Goal: Understand process/instructions: Learn about a topic

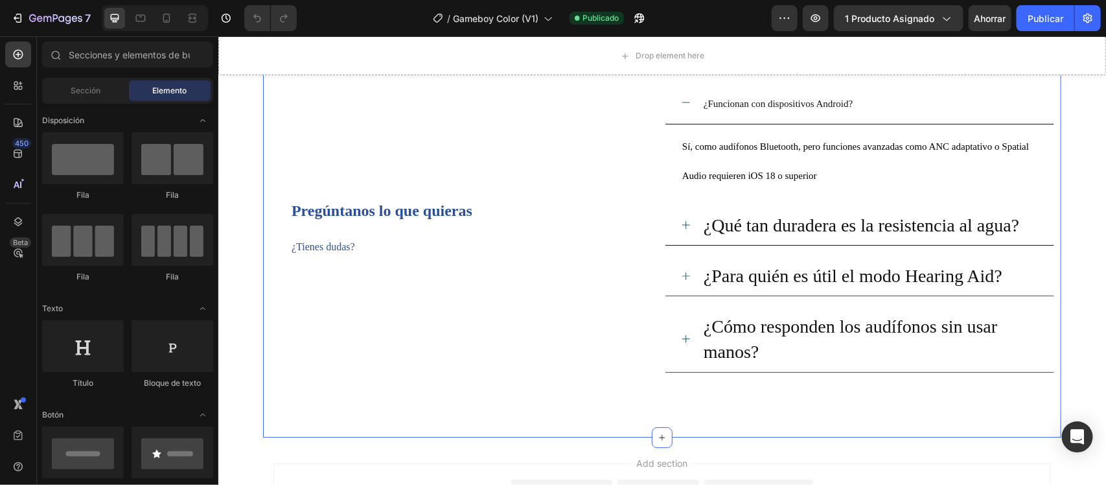
scroll to position [2106, 0]
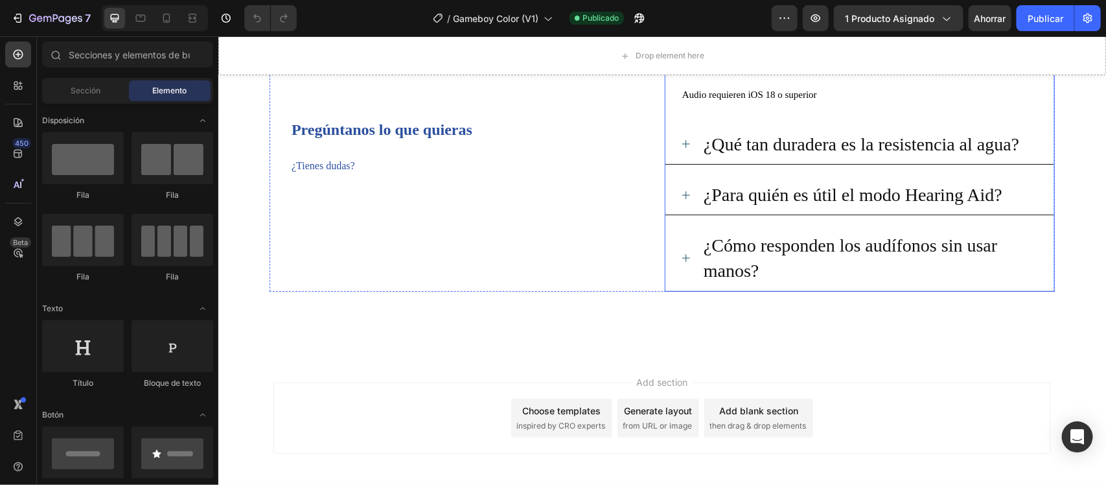
click at [807, 191] on p "¿Para quién es útil el modo Hearing Aid?" at bounding box center [852, 193] width 299 height 25
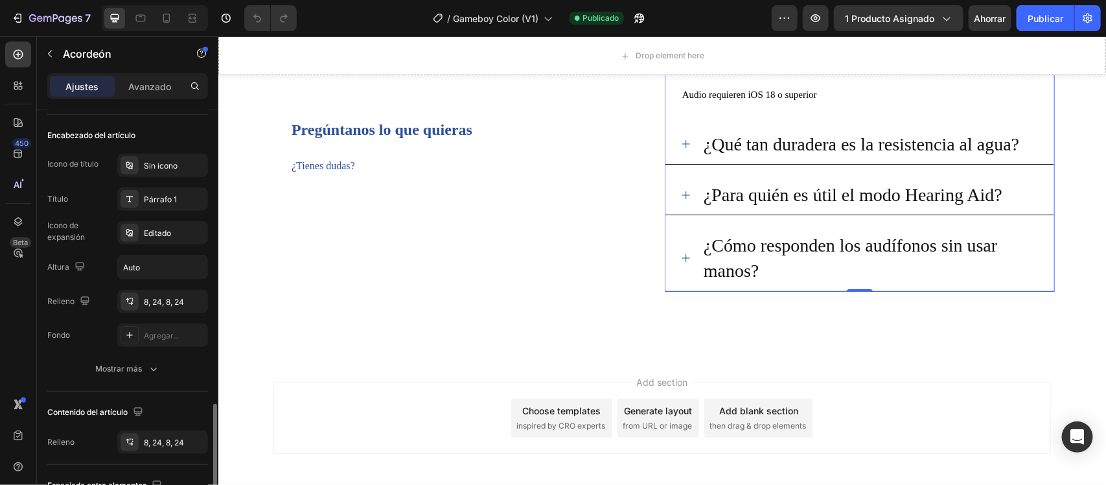
scroll to position [405, 0]
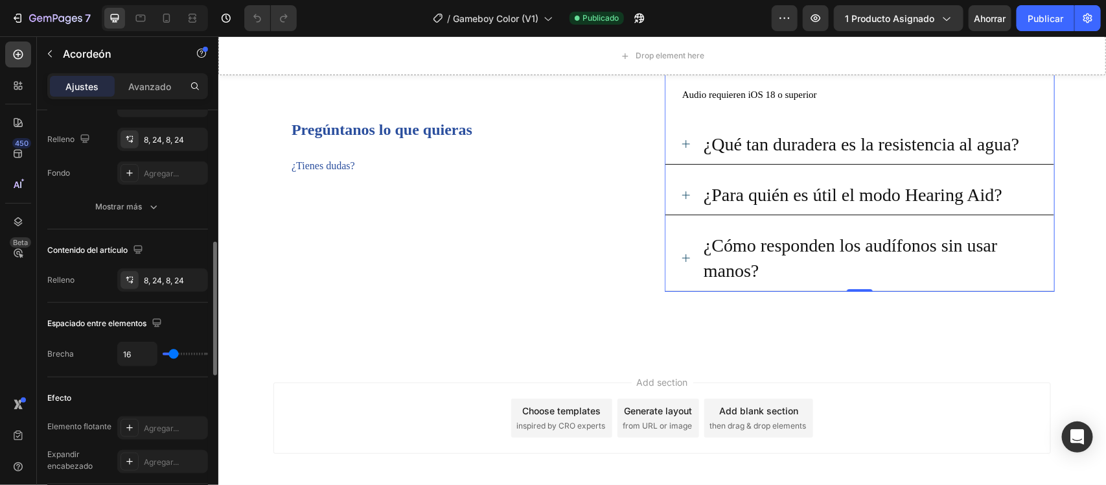
click at [814, 240] on p "¿Cómo responden los audífonos sin usar manos?" at bounding box center [869, 257] width 333 height 51
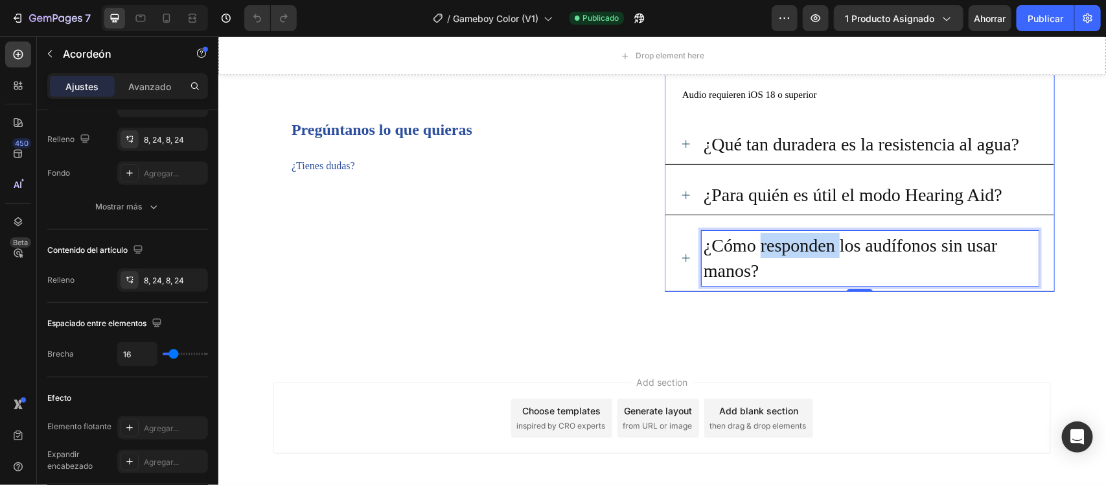
click at [814, 240] on p "¿Cómo responden los audífonos sin usar manos?" at bounding box center [869, 257] width 333 height 51
click at [772, 266] on p "¿Cómo responden los audífonos sin usar manos?" at bounding box center [869, 257] width 333 height 51
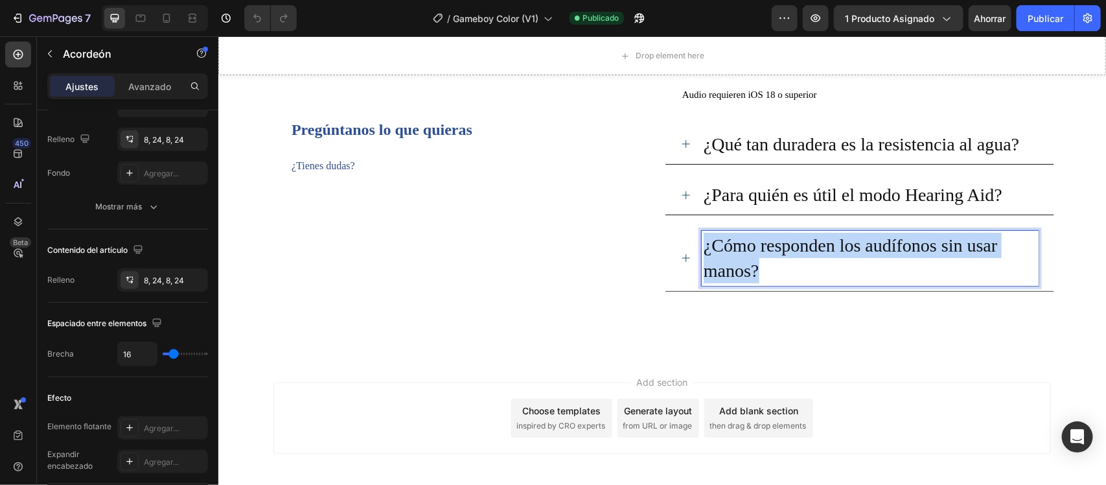
drag, startPoint x: 762, startPoint y: 273, endPoint x: 692, endPoint y: 242, distance: 76.6
click at [692, 242] on div "¿Cómo responden los audífonos sin usar manos?" at bounding box center [859, 257] width 389 height 65
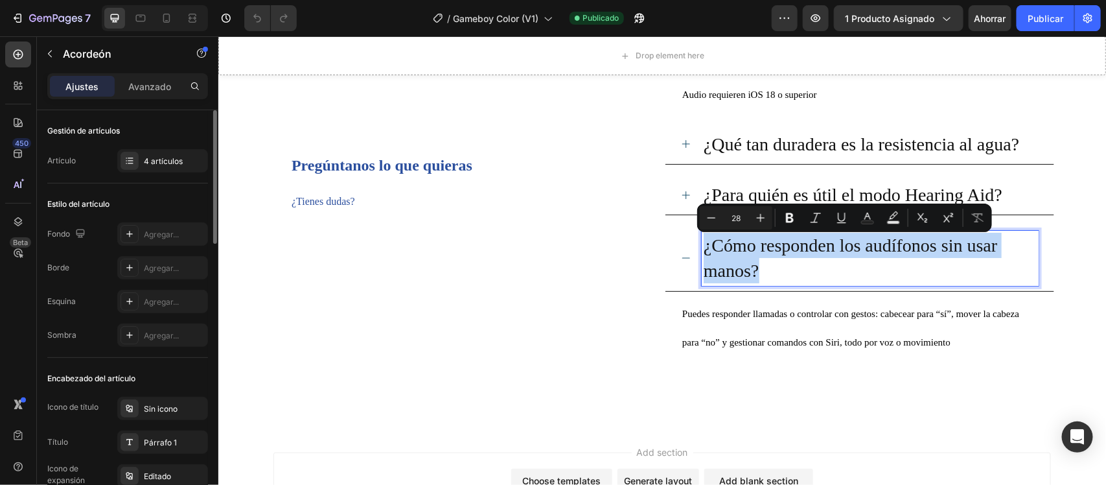
scroll to position [162, 0]
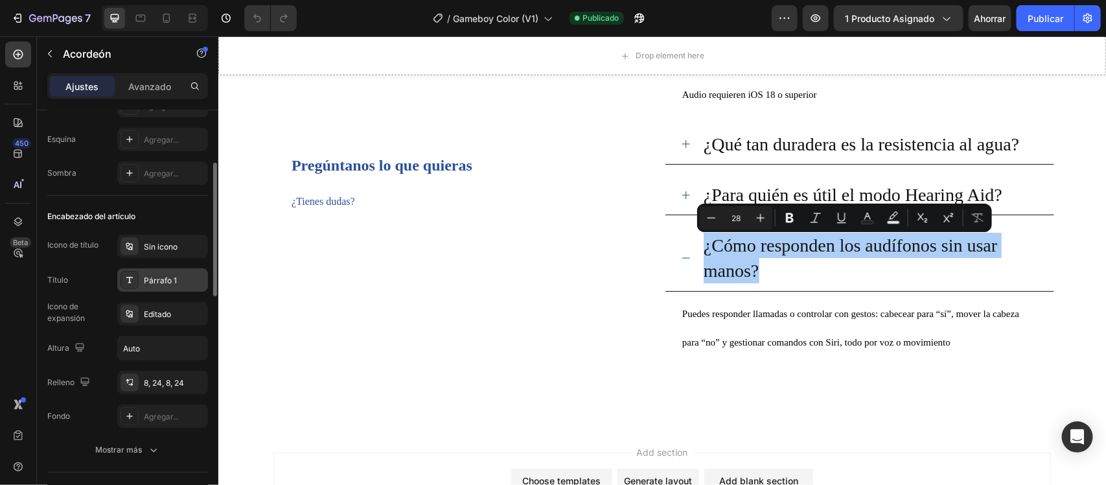
click at [164, 281] on font "Párrafo 1" at bounding box center [160, 280] width 33 height 10
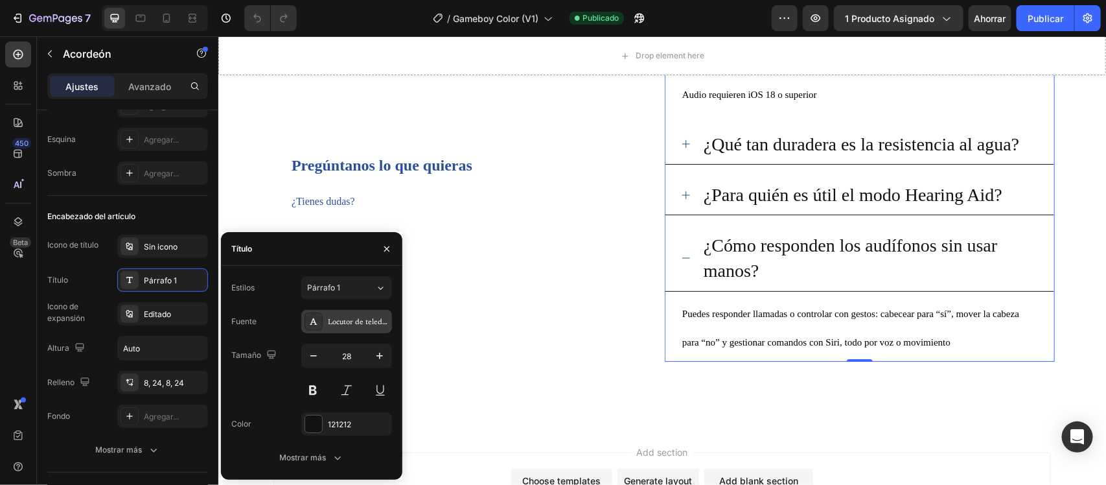
click at [374, 321] on font "Locutor de telediario" at bounding box center [362, 322] width 69 height 8
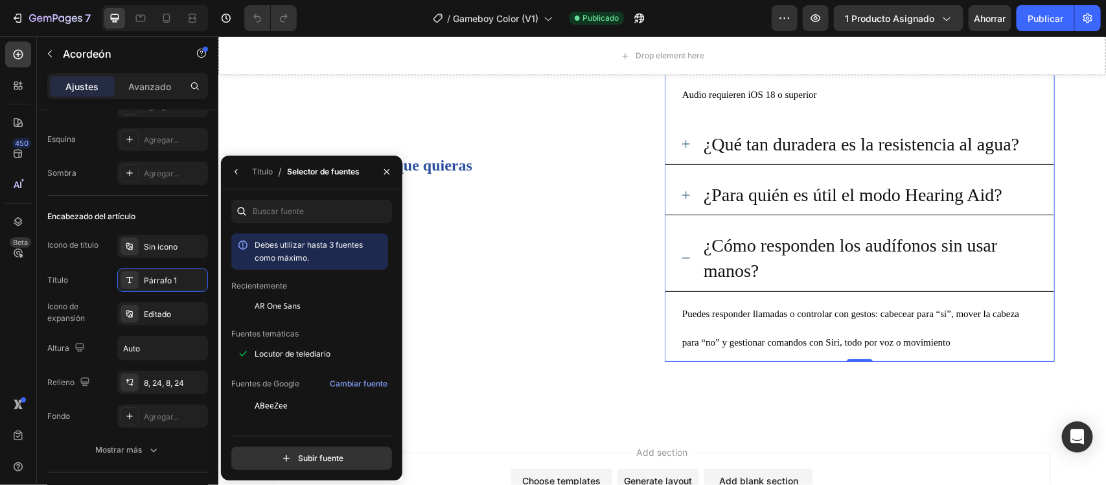
drag, startPoint x: 536, startPoint y: 384, endPoint x: 541, endPoint y: 402, distance: 18.9
click at [541, 402] on div "Nosotros vs Otros Heading Row Drop element here AirPods Pro 2ᵃ generación Headi…" at bounding box center [661, 5] width 798 height 840
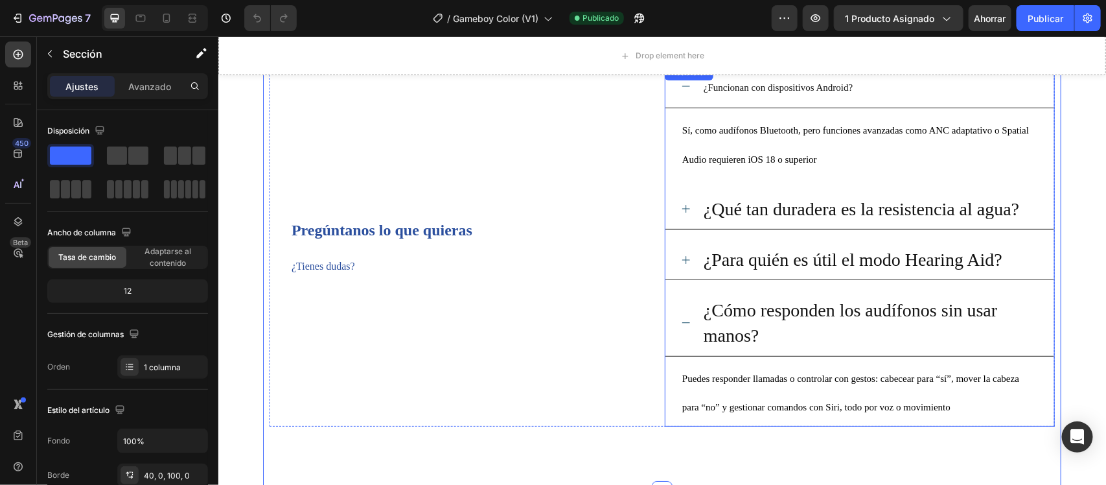
scroll to position [1944, 0]
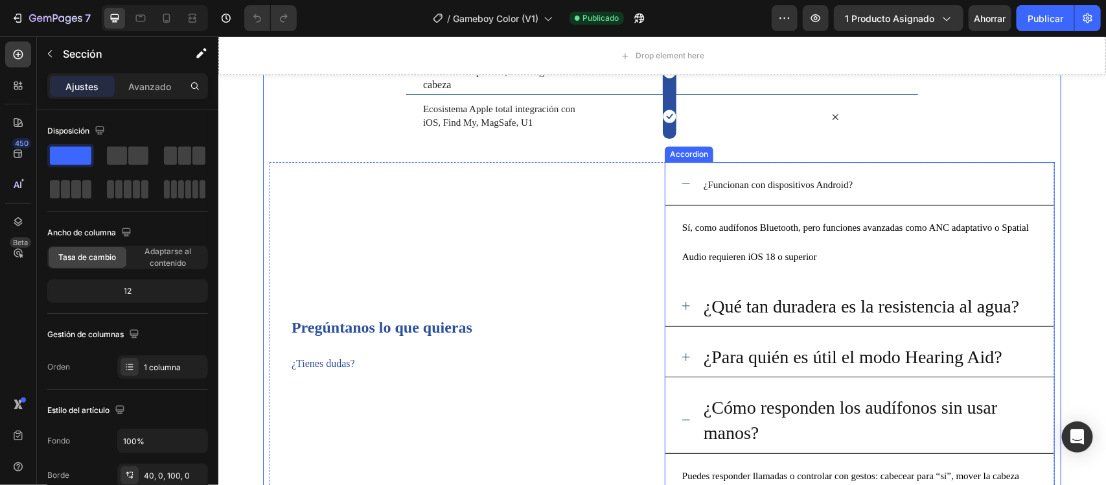
click at [733, 192] on p "¿Funcionan con dispositivos Android?" at bounding box center [777, 182] width 149 height 29
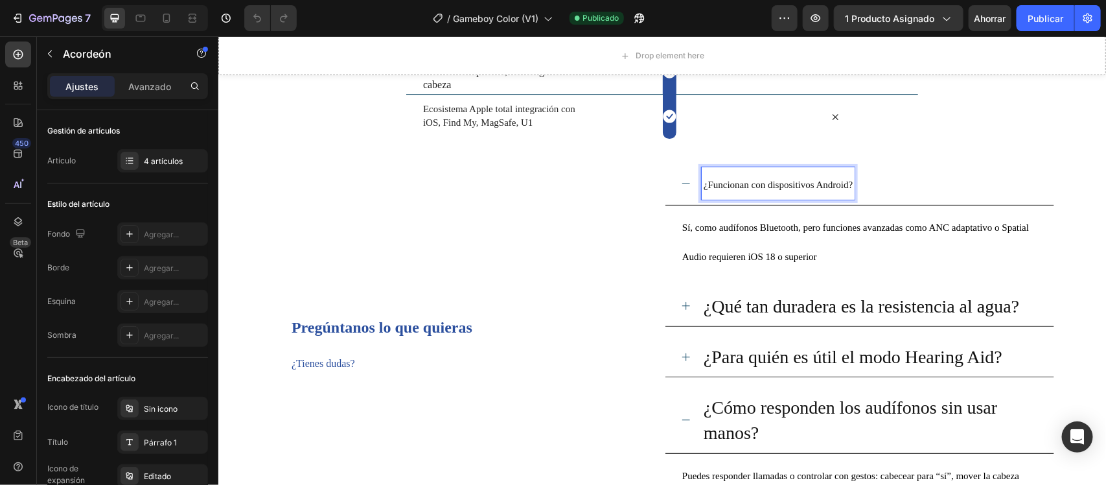
click at [736, 185] on span "¿Funcionan con dispositivos Android?" at bounding box center [777, 184] width 149 height 10
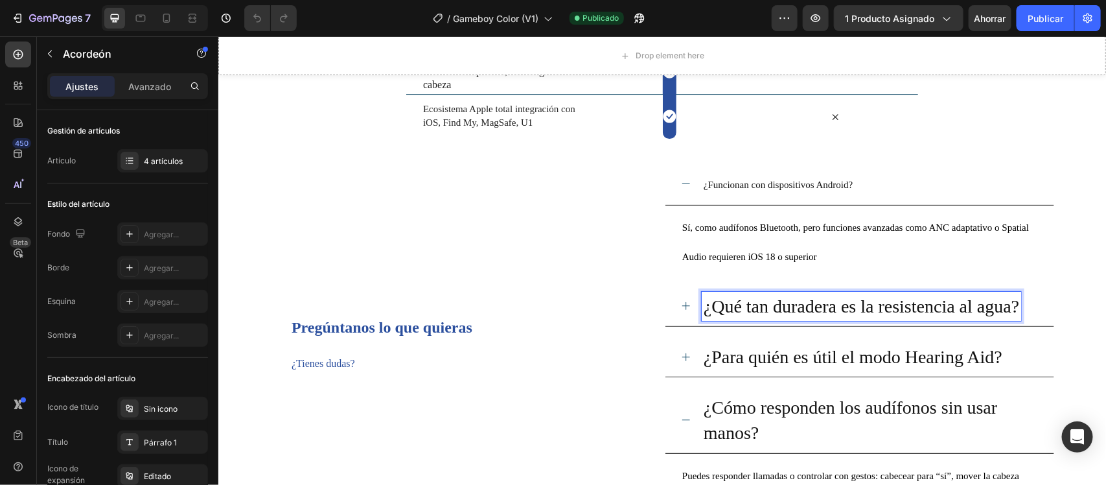
click at [768, 312] on p "¿Qué tan duradera es la resistencia al agua?" at bounding box center [861, 305] width 316 height 25
click at [768, 307] on p "¿Qué tan duradera es la resistencia al agua?" at bounding box center [861, 305] width 316 height 25
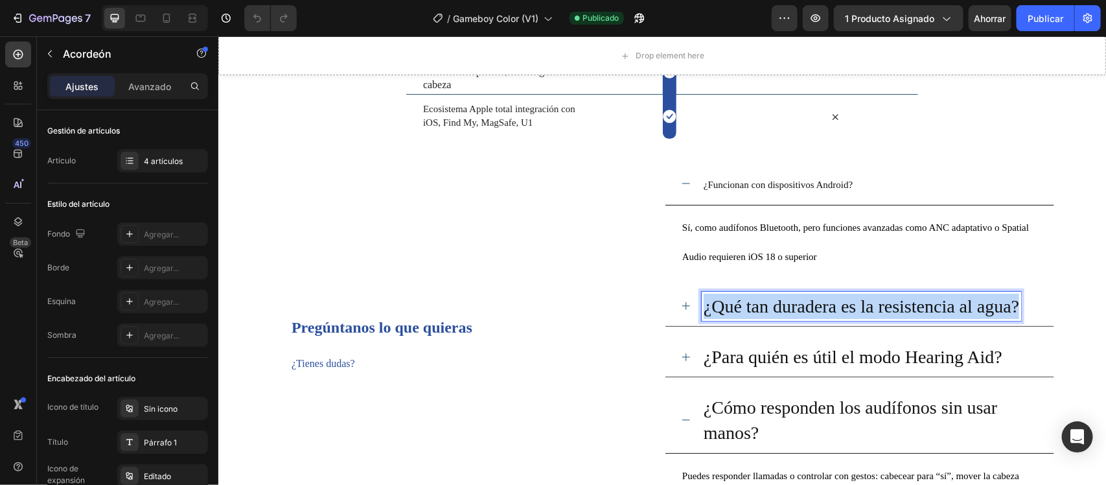
click at [768, 307] on p "¿Qué tan duradera es la resistencia al agua?" at bounding box center [861, 305] width 316 height 25
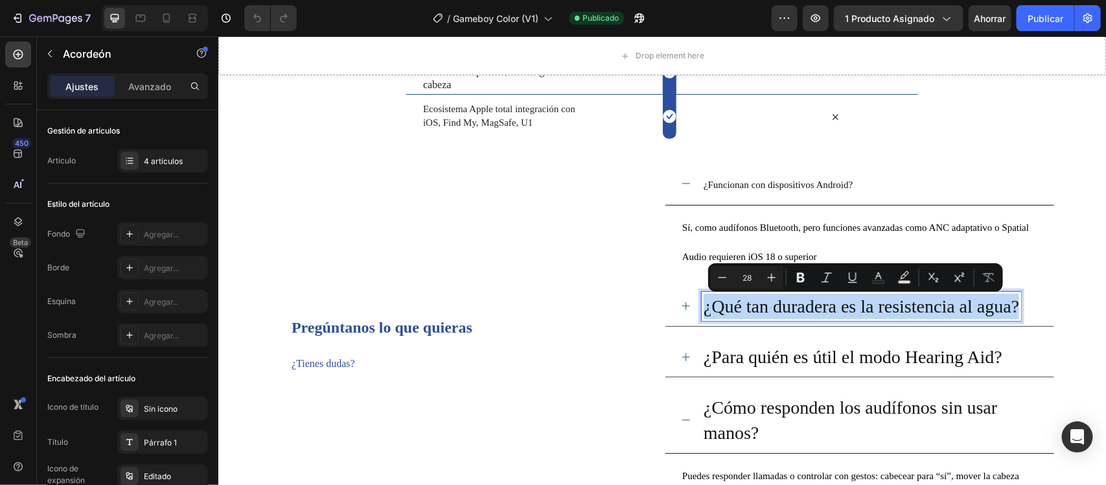
type input "15"
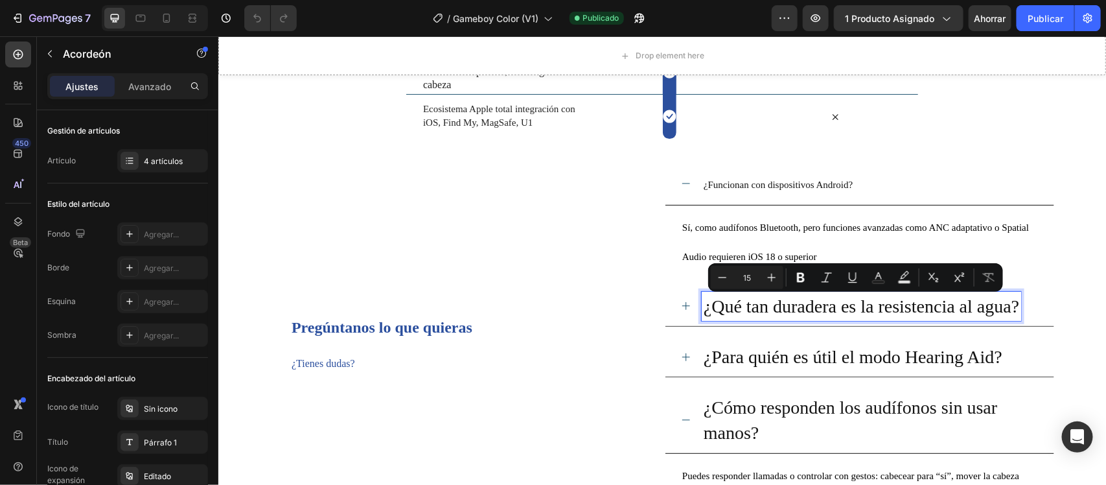
click at [765, 179] on span "¿Funcionan con dispositivos Android?" at bounding box center [777, 184] width 149 height 10
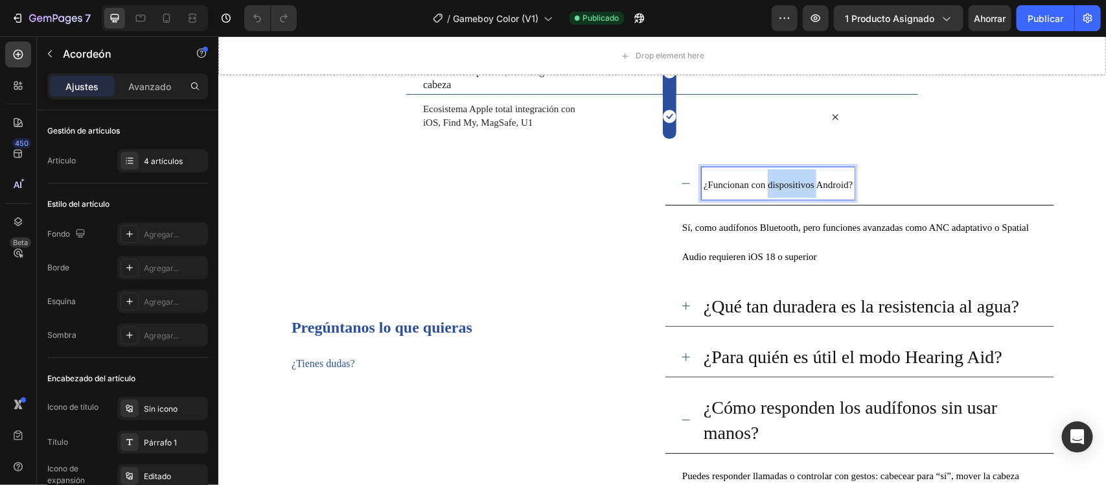
click at [765, 179] on span "¿Funcionan con dispositivos Android?" at bounding box center [777, 184] width 149 height 10
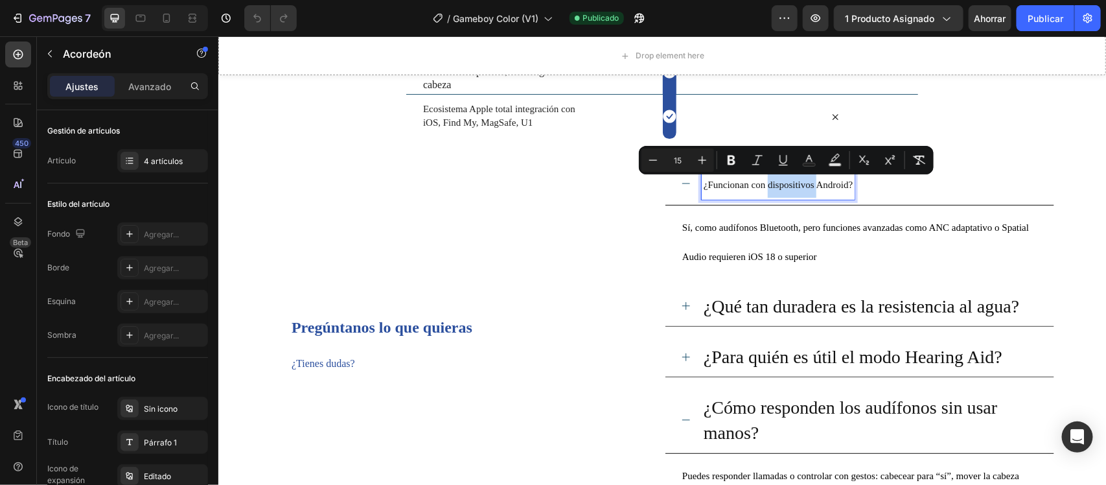
click at [761, 185] on span "¿Funcionan con dispositivos Android?" at bounding box center [777, 184] width 149 height 10
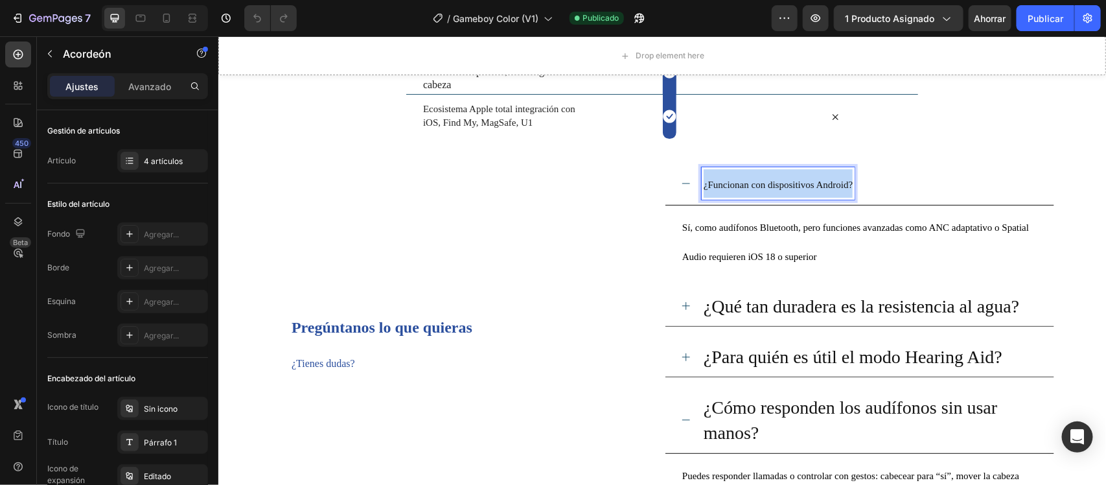
click at [761, 185] on span "¿Funcionan con dispositivos Android?" at bounding box center [777, 184] width 149 height 10
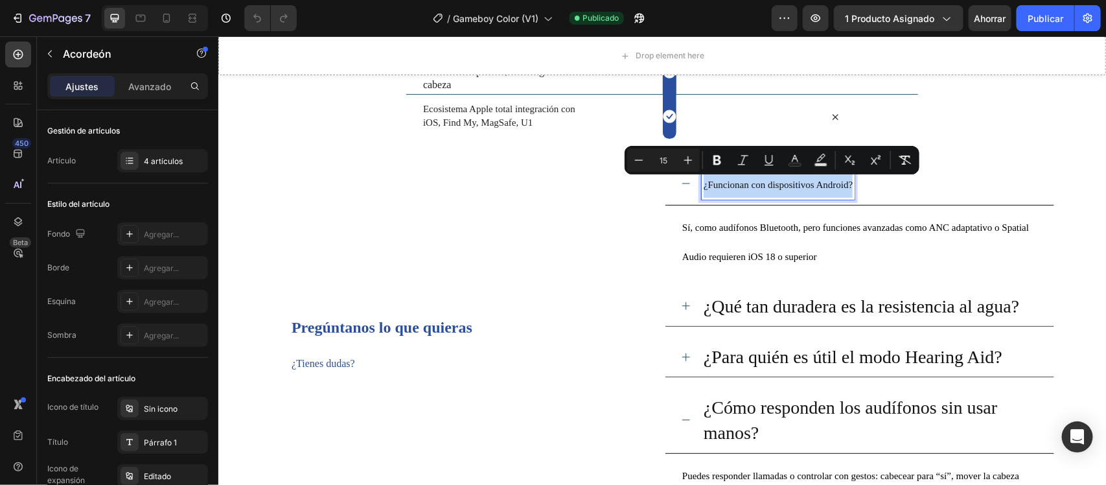
click at [761, 185] on span "¿Funcionan con dispositivos Android?" at bounding box center [777, 184] width 149 height 10
click at [684, 163] on icon "Editor contextual toolbar" at bounding box center [688, 160] width 13 height 13
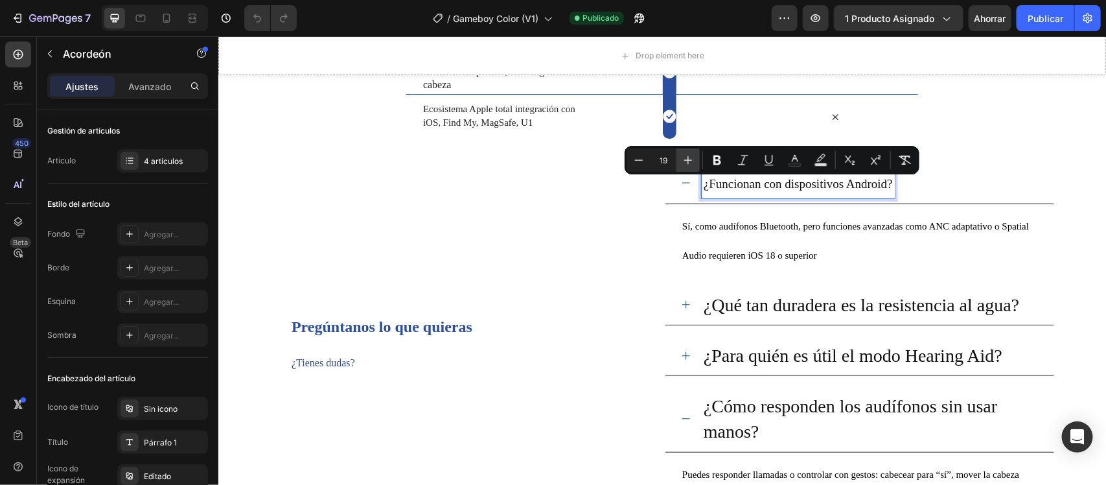
click at [684, 163] on icon "Editor contextual toolbar" at bounding box center [688, 160] width 13 height 13
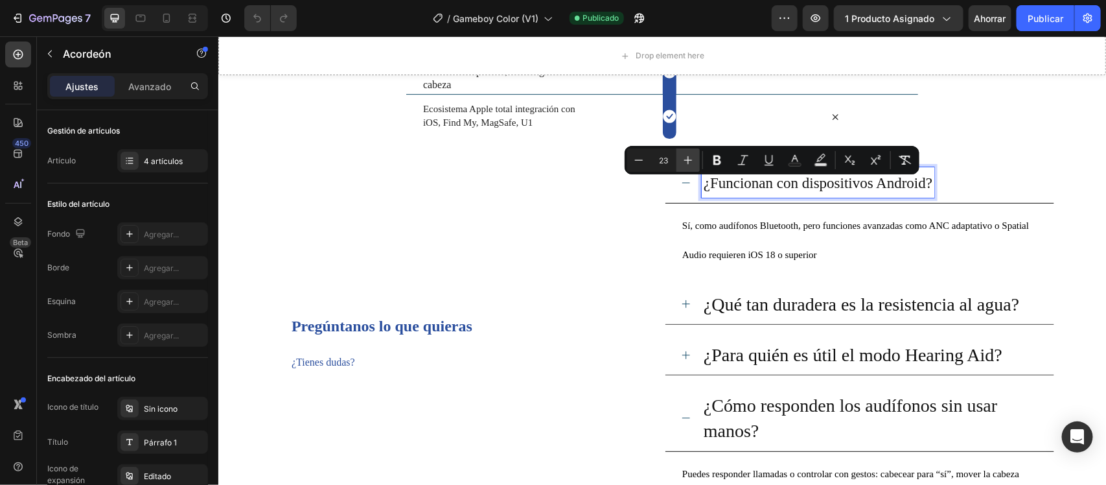
click at [684, 163] on icon "Editor contextual toolbar" at bounding box center [688, 160] width 13 height 13
type input "28"
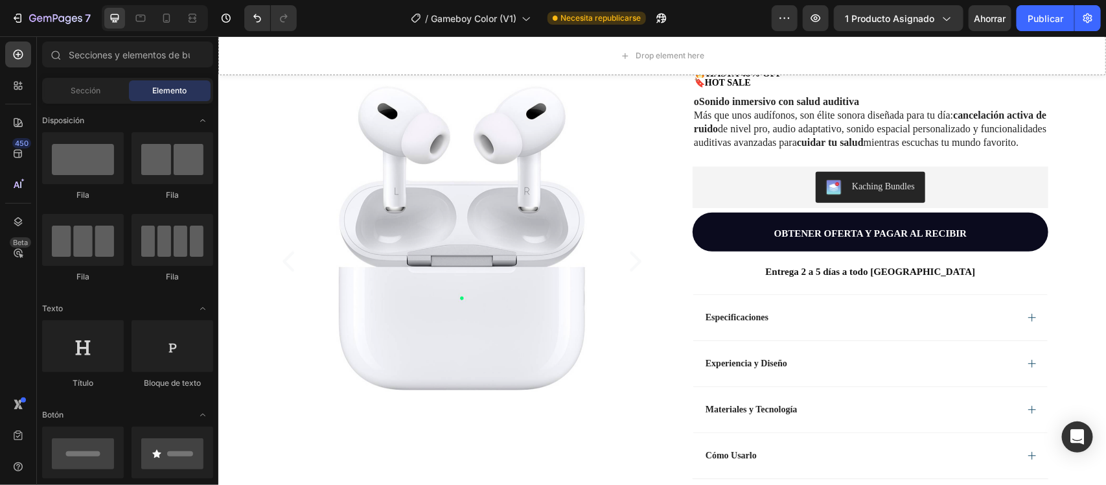
scroll to position [261, 0]
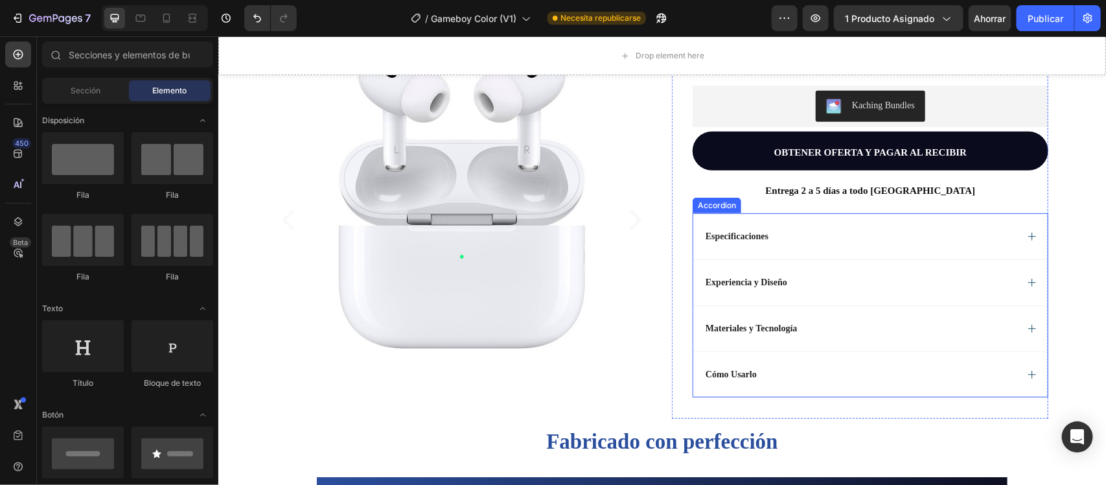
click at [724, 242] on p "Especificaciones" at bounding box center [736, 236] width 63 height 12
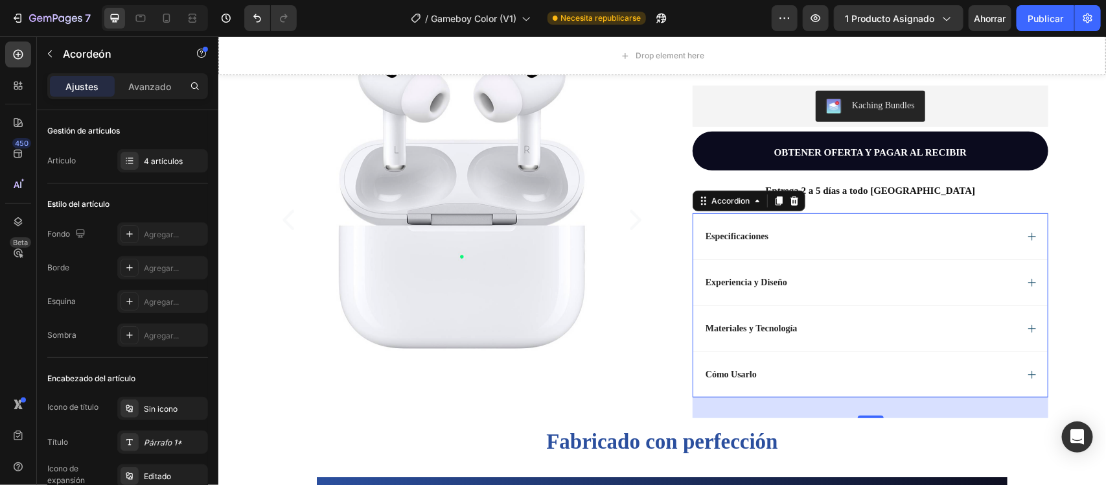
click at [730, 242] on p "Especificaciones" at bounding box center [736, 236] width 63 height 12
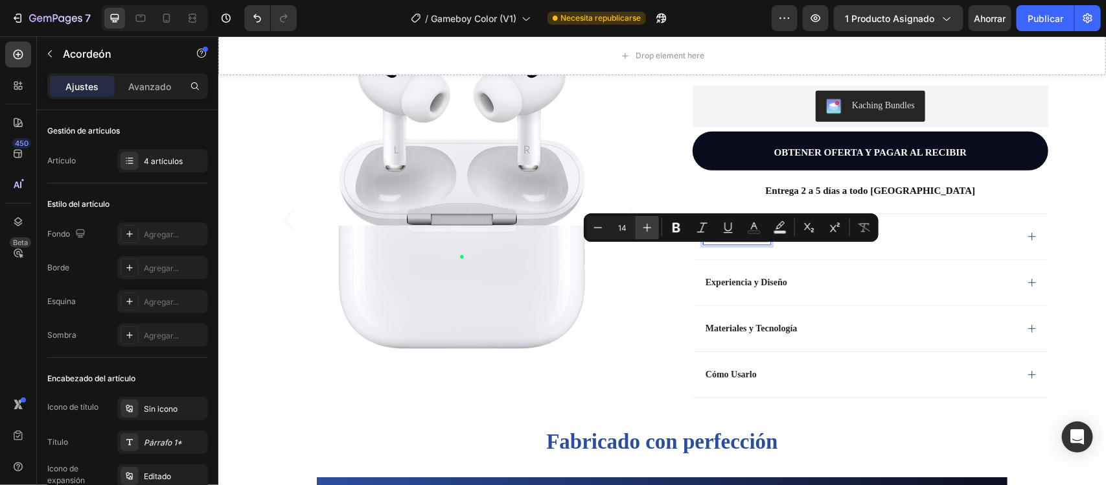
click at [652, 227] on icon "Editor contextual toolbar" at bounding box center [647, 227] width 13 height 13
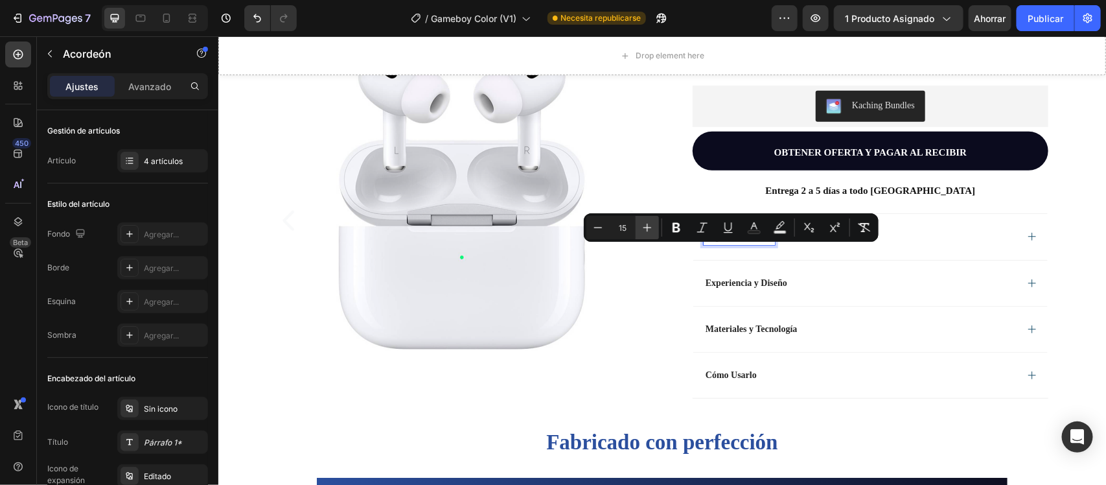
click at [652, 227] on icon "Editor contextual toolbar" at bounding box center [647, 227] width 13 height 13
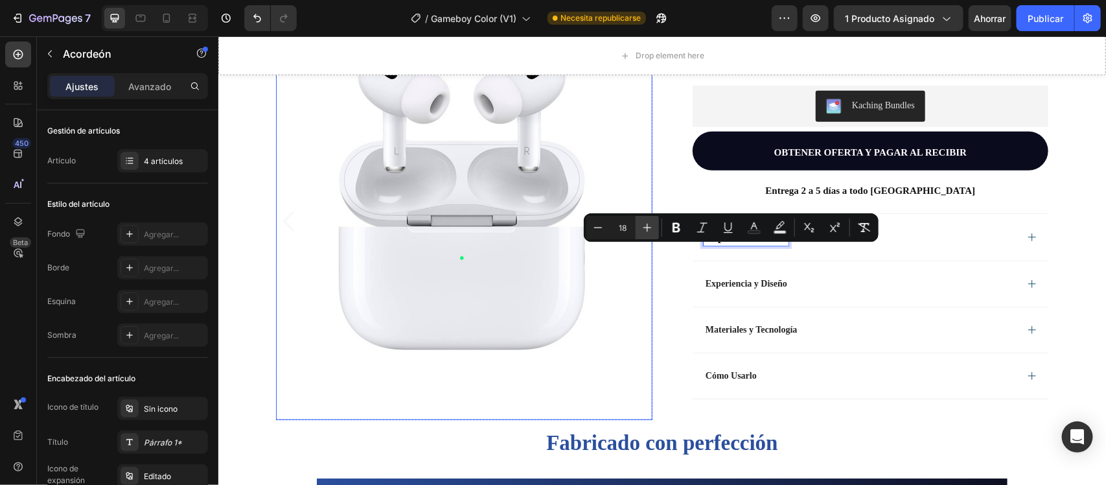
click at [648, 229] on icon "Editor contextual toolbar" at bounding box center [647, 227] width 13 height 13
type input "19"
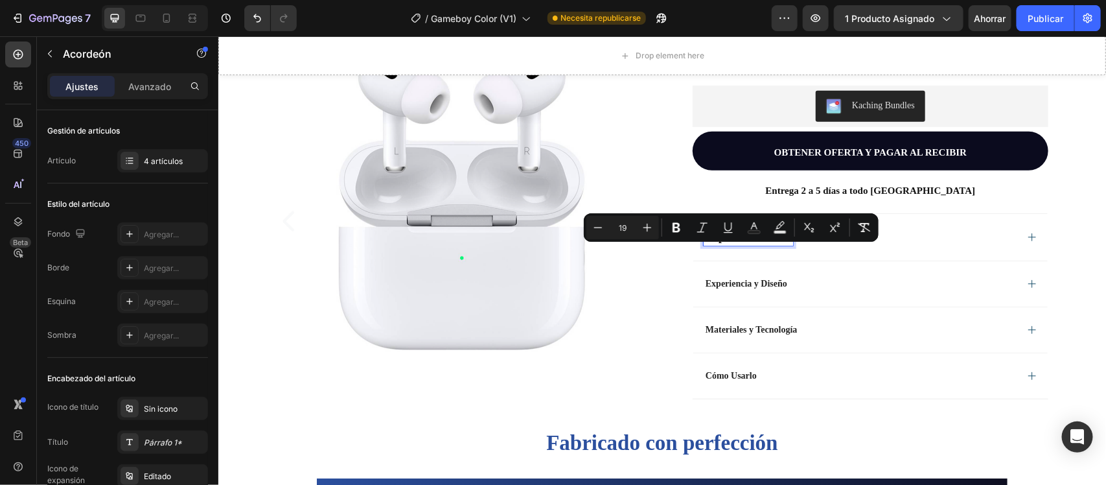
click at [742, 289] on p "Experiencia y Diseño" at bounding box center [746, 283] width 82 height 12
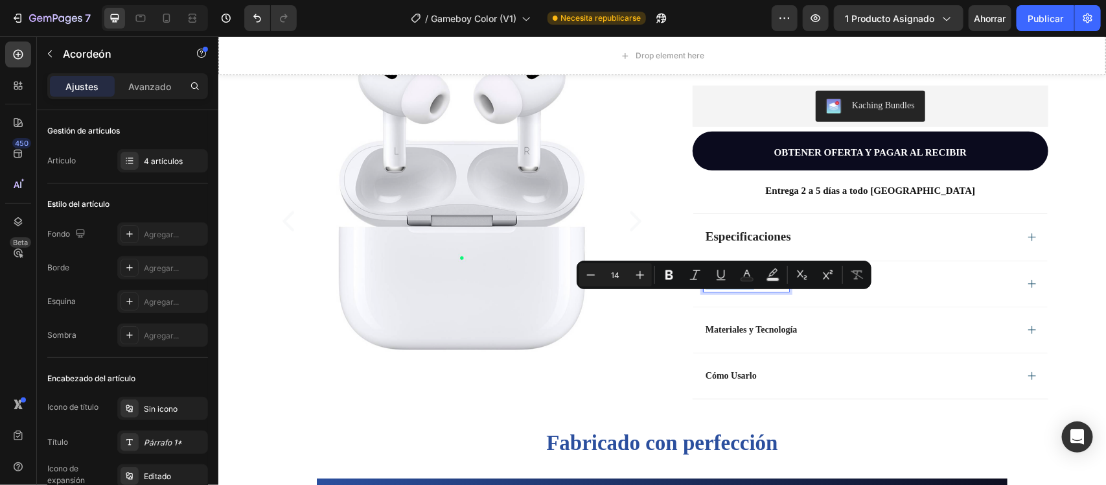
click at [742, 289] on p "Experiencia y Diseño" at bounding box center [746, 283] width 82 height 12
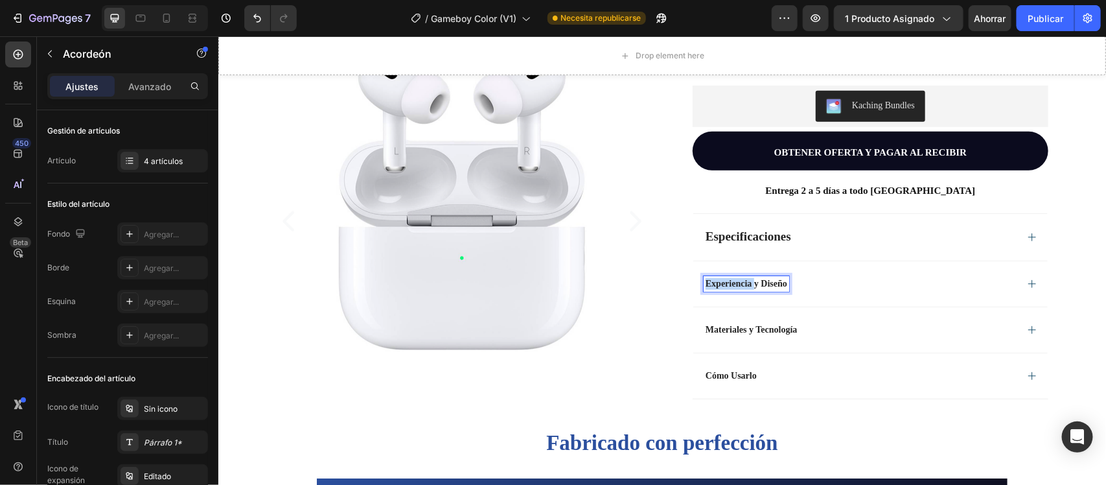
click at [742, 289] on p "Experiencia y Diseño" at bounding box center [746, 283] width 82 height 12
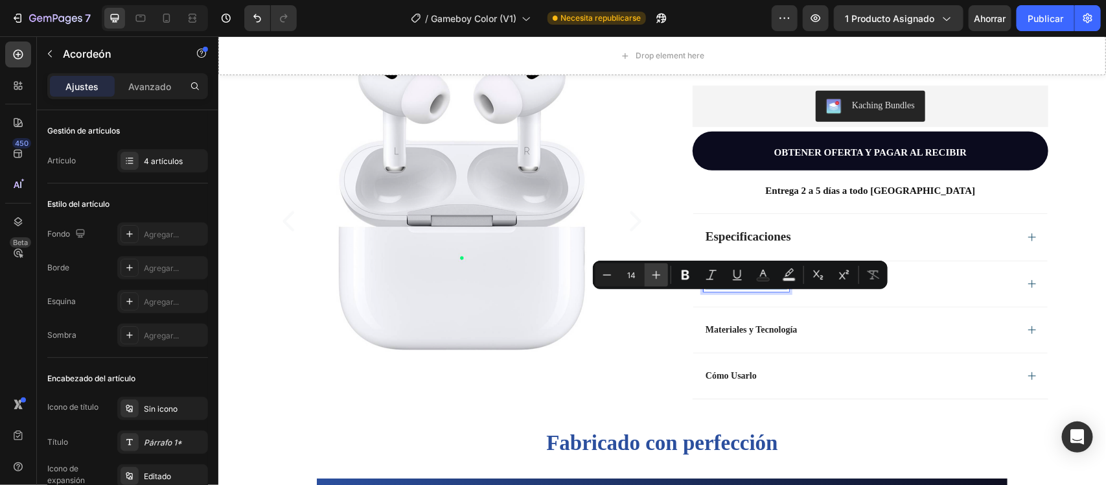
click at [650, 270] on icon "Editor contextual toolbar" at bounding box center [656, 274] width 13 height 13
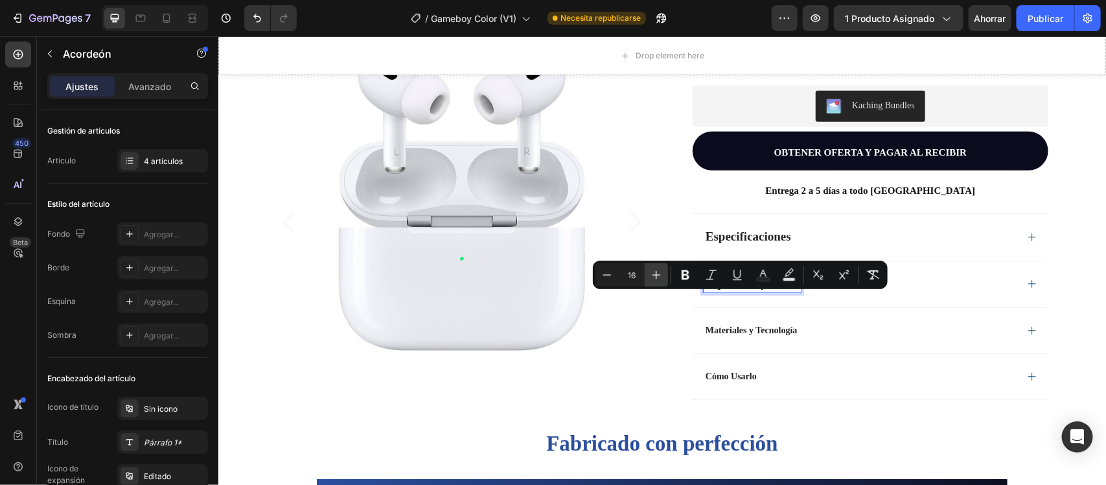
click at [650, 270] on icon "Editor contextual toolbar" at bounding box center [656, 274] width 13 height 13
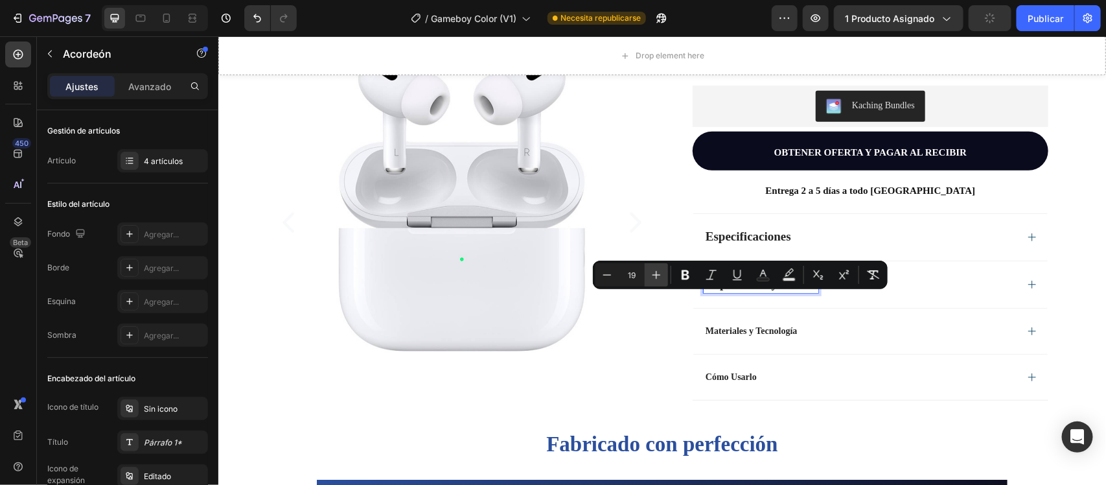
click at [653, 270] on icon "Editor contextual toolbar" at bounding box center [656, 274] width 13 height 13
type input "20"
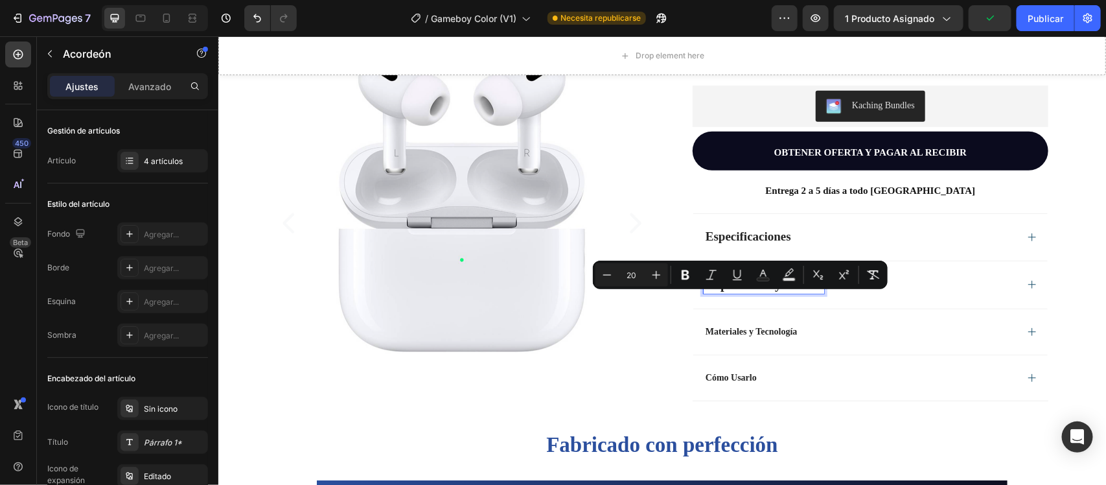
click at [739, 242] on span "Especificaciones" at bounding box center [748, 236] width 86 height 14
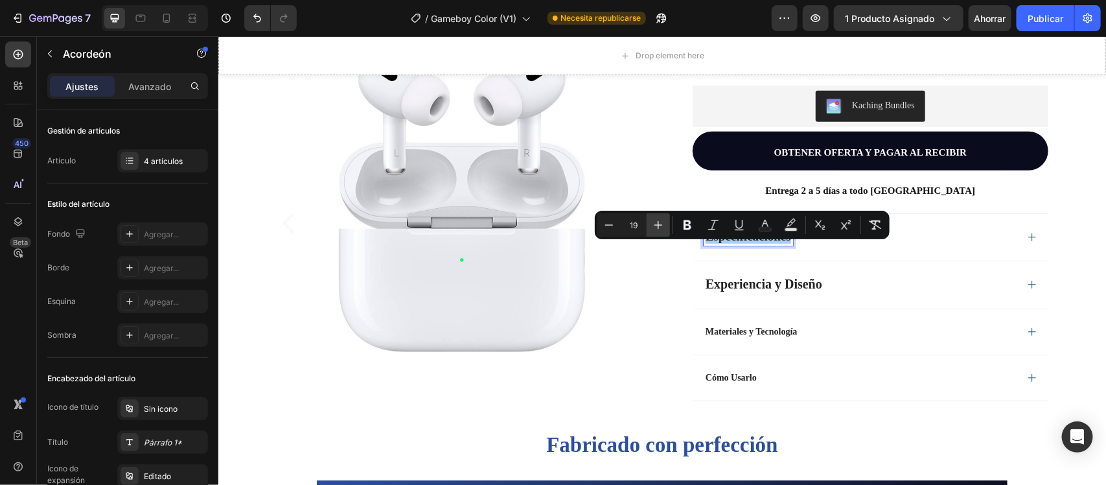
click at [665, 221] on button "Más" at bounding box center [658, 224] width 23 height 23
type input "20"
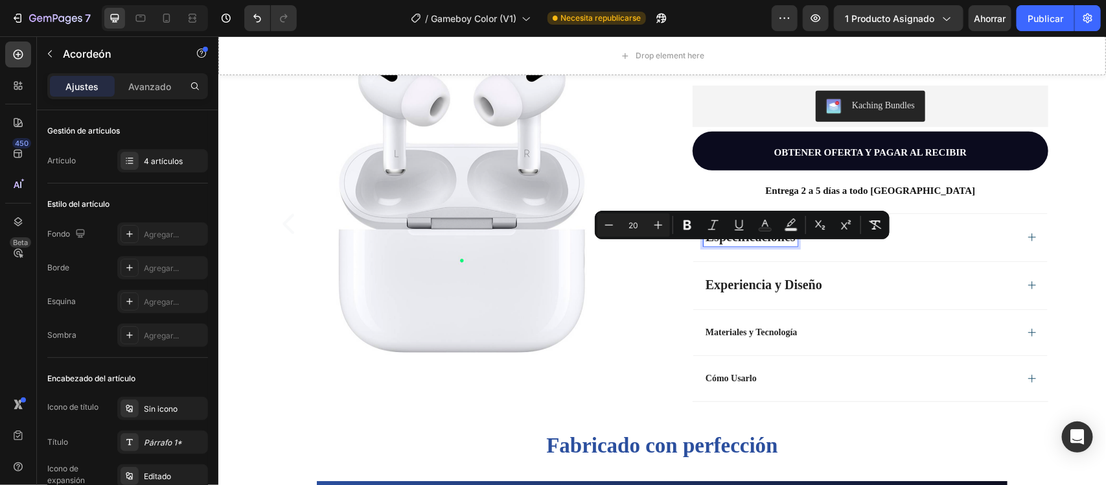
click at [760, 338] on p "Materiales y Tecnología" at bounding box center [751, 332] width 92 height 12
click at [759, 338] on p "Materiales y Tecnología" at bounding box center [751, 332] width 92 height 12
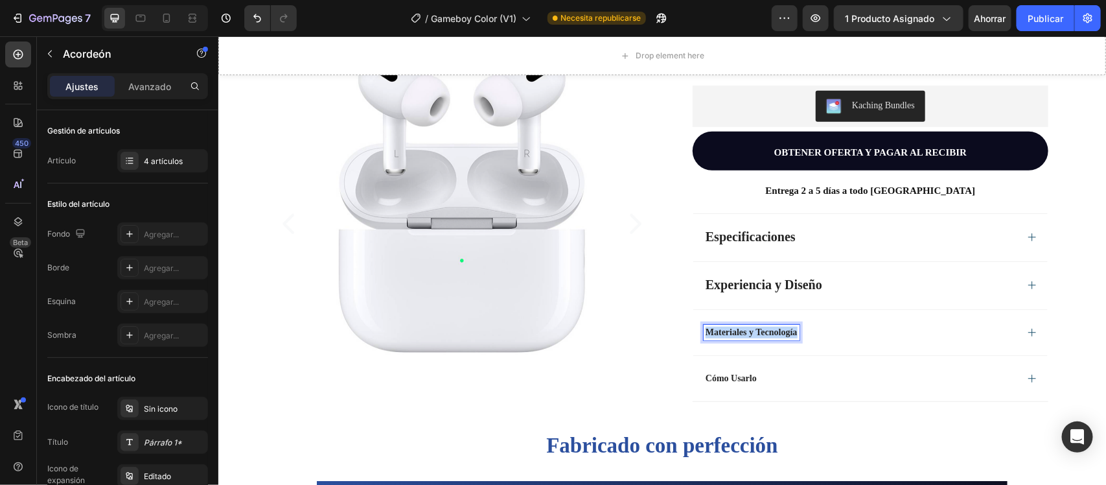
click at [759, 338] on p "Materiales y Tecnología" at bounding box center [751, 332] width 92 height 12
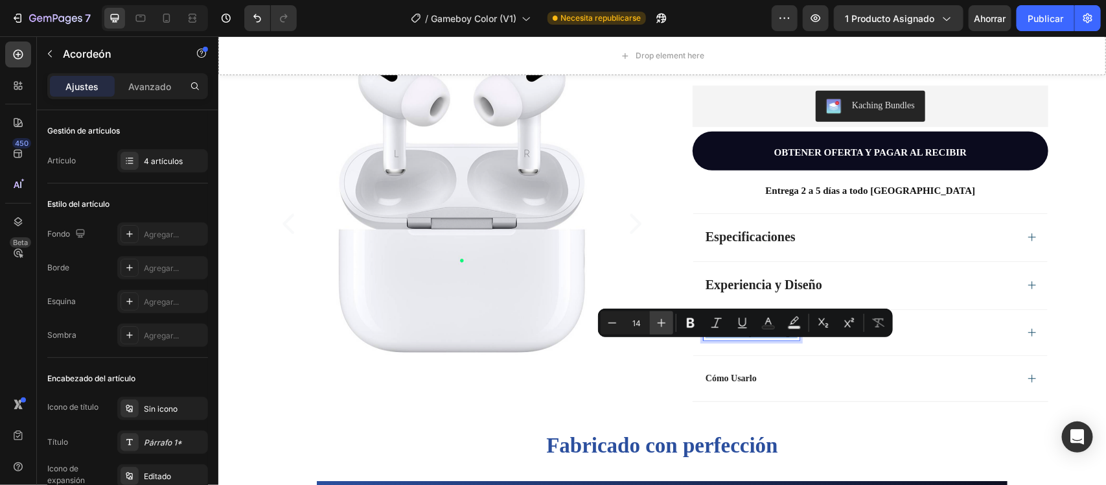
click at [662, 316] on button "Plus" at bounding box center [661, 322] width 23 height 23
click at [662, 316] on icon "Editor contextual toolbar" at bounding box center [661, 322] width 13 height 13
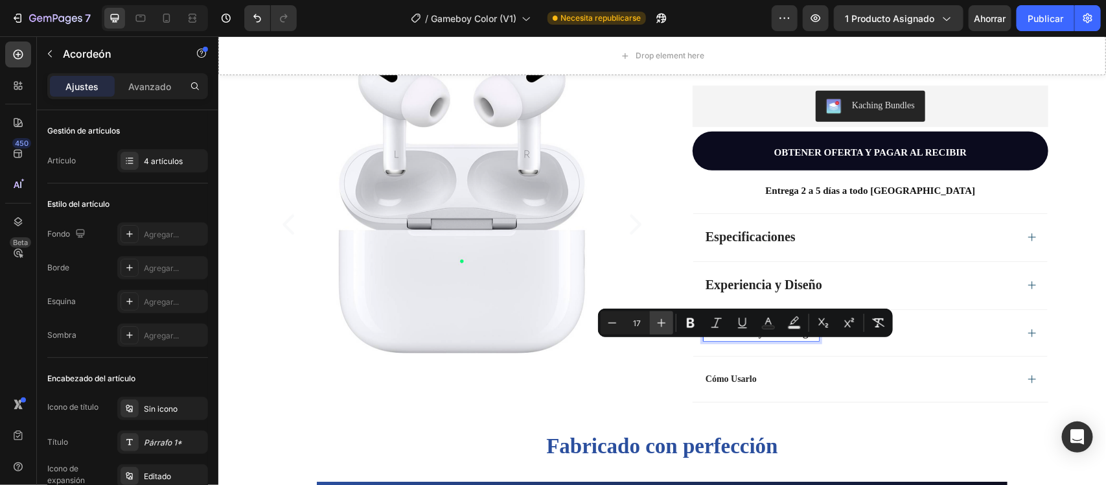
click at [662, 316] on icon "Editor contextual toolbar" at bounding box center [661, 322] width 13 height 13
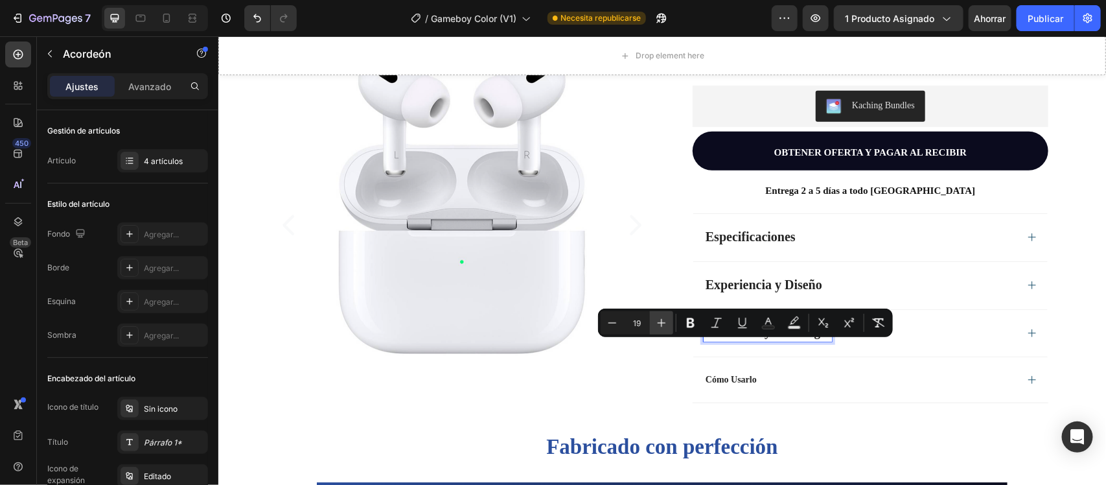
click at [662, 316] on icon "Editor contextual toolbar" at bounding box center [661, 322] width 13 height 13
type input "20"
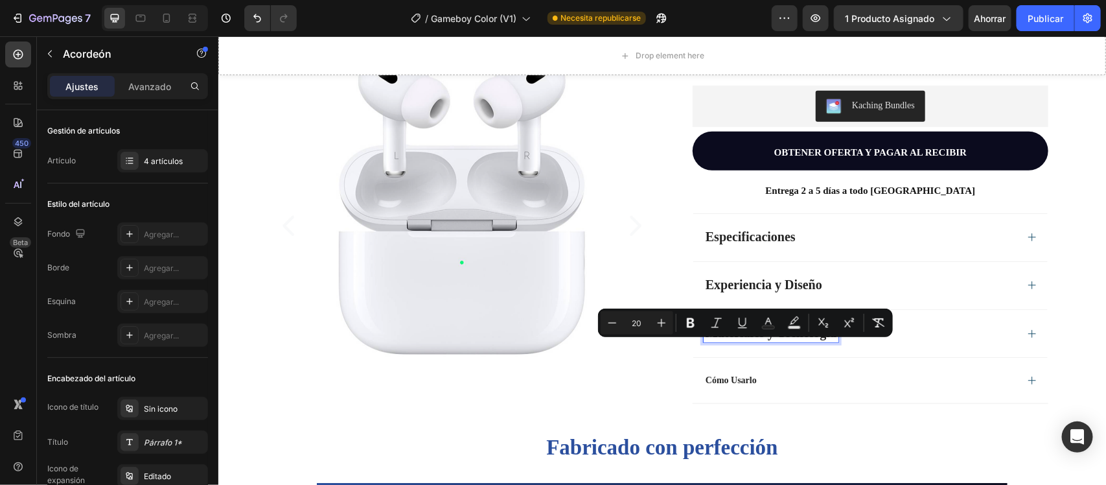
click at [718, 385] on p "Cómo Usarlo" at bounding box center [730, 380] width 51 height 12
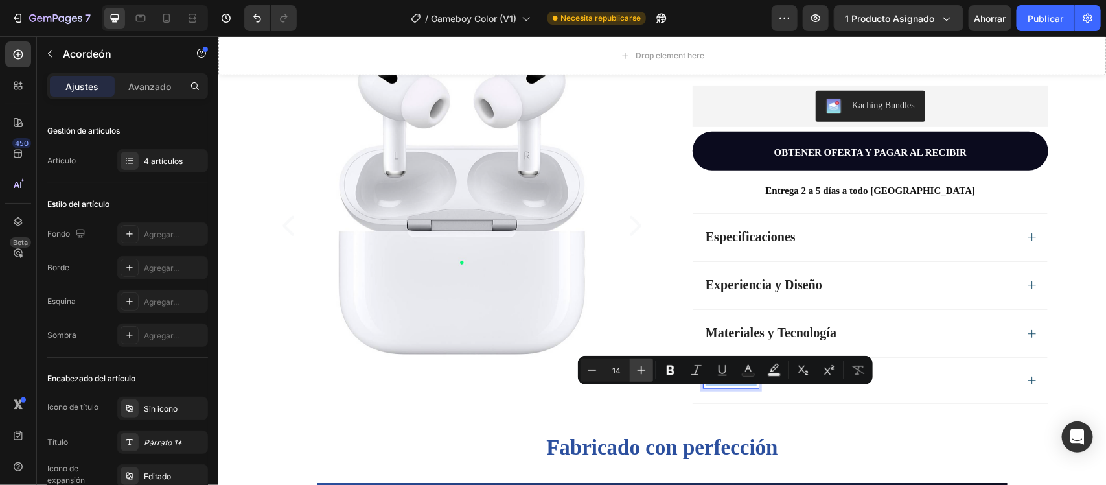
click at [647, 373] on icon "Editor contextual toolbar" at bounding box center [641, 369] width 13 height 13
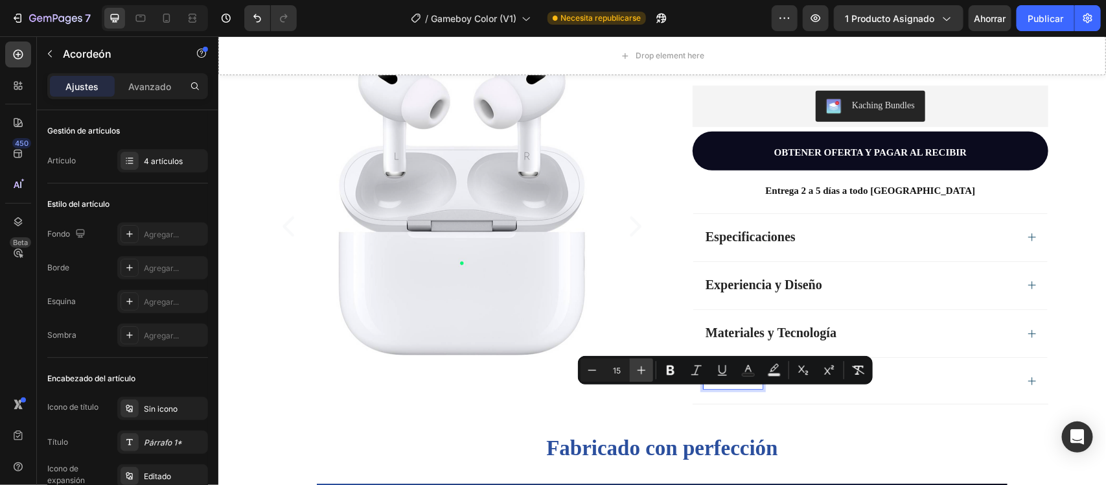
click at [647, 373] on icon "Editor contextual toolbar" at bounding box center [641, 369] width 13 height 13
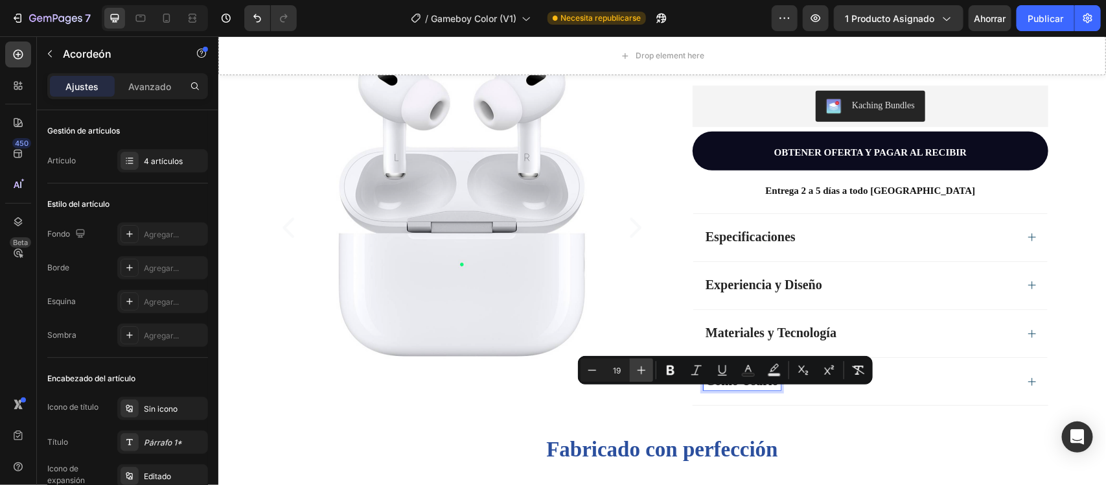
type input "20"
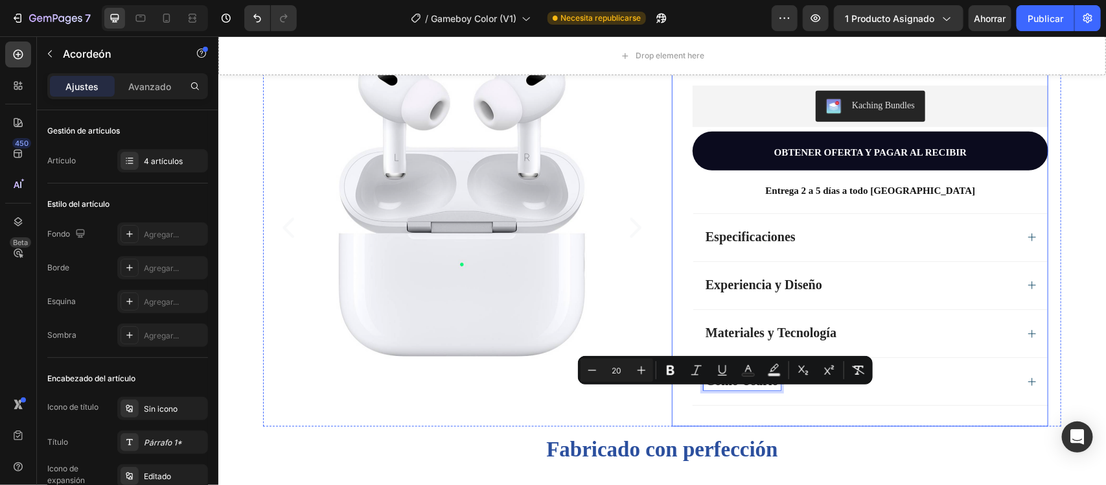
click at [785, 425] on div "Audifonos Airpods Pro2 Product Title Limited Edition Text Block Icon Icon Icon …" at bounding box center [870, 148] width 356 height 555
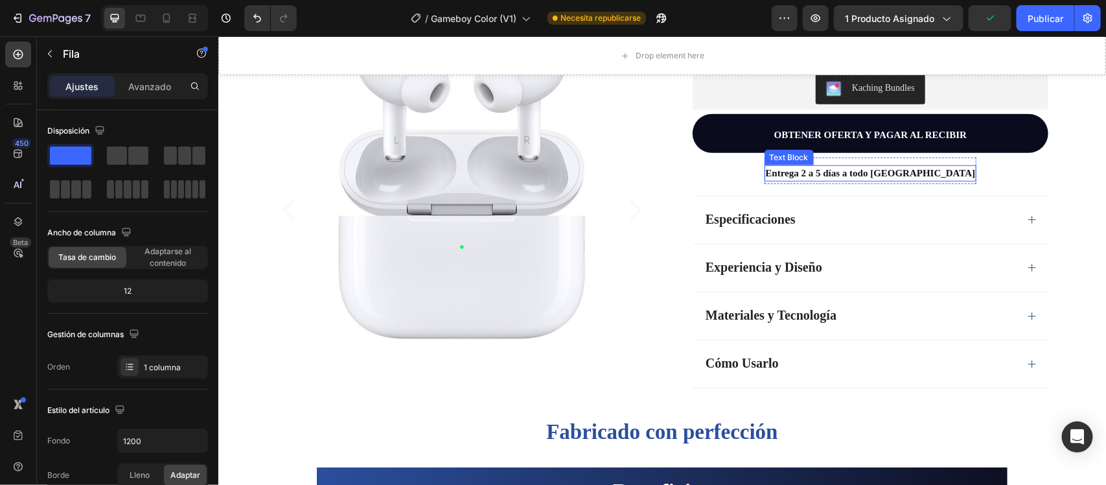
scroll to position [192, 0]
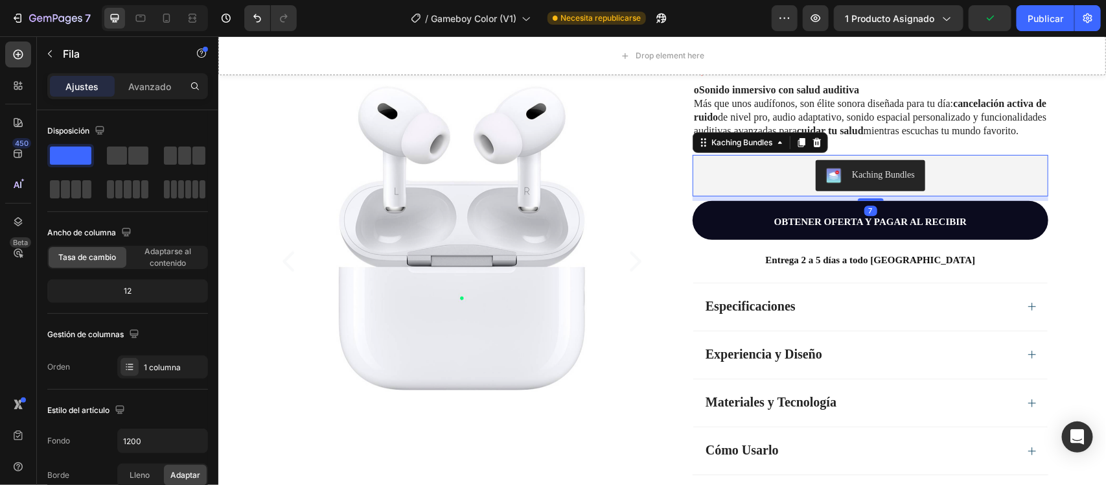
click at [873, 181] on div "Kaching Bundles" at bounding box center [882, 174] width 63 height 14
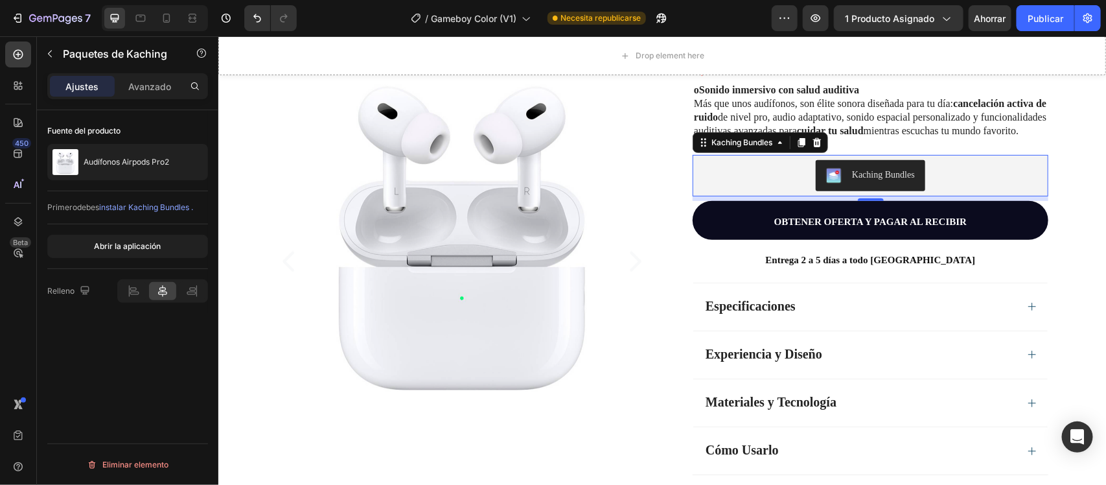
click at [146, 207] on font "instalar Kaching Bundles ." at bounding box center [146, 207] width 94 height 10
click at [1050, 21] on font "Publicar" at bounding box center [1046, 18] width 36 height 11
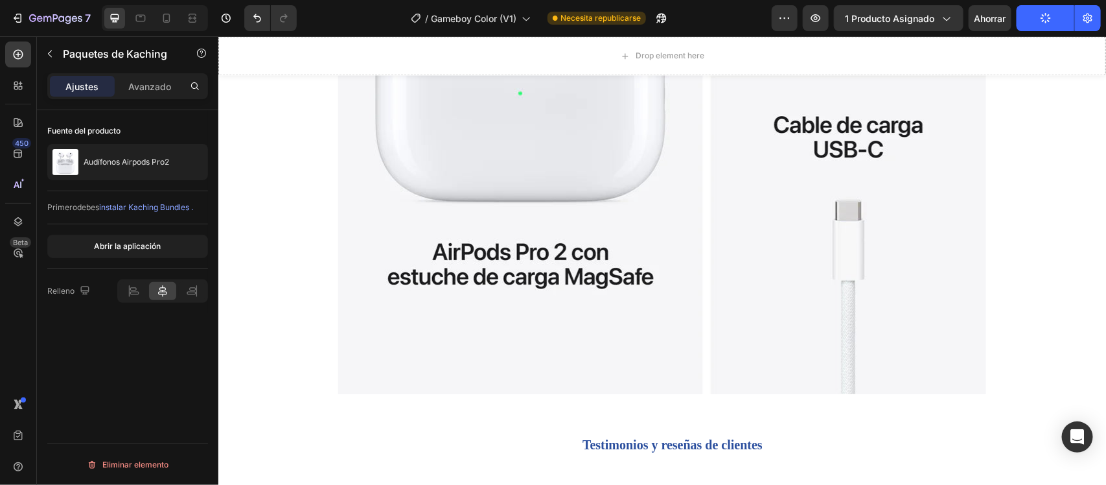
scroll to position [1164, 0]
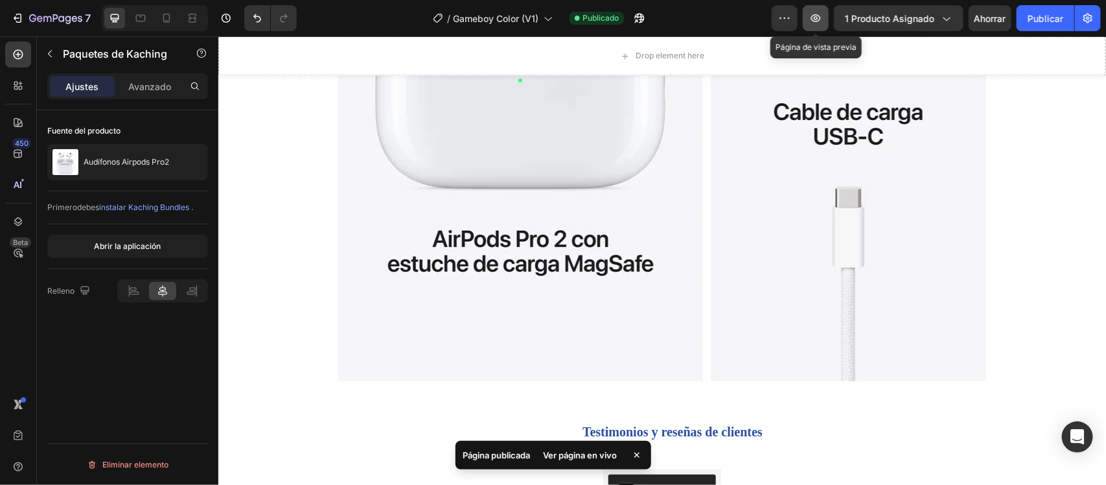
click at [816, 17] on icon "button" at bounding box center [816, 18] width 10 height 8
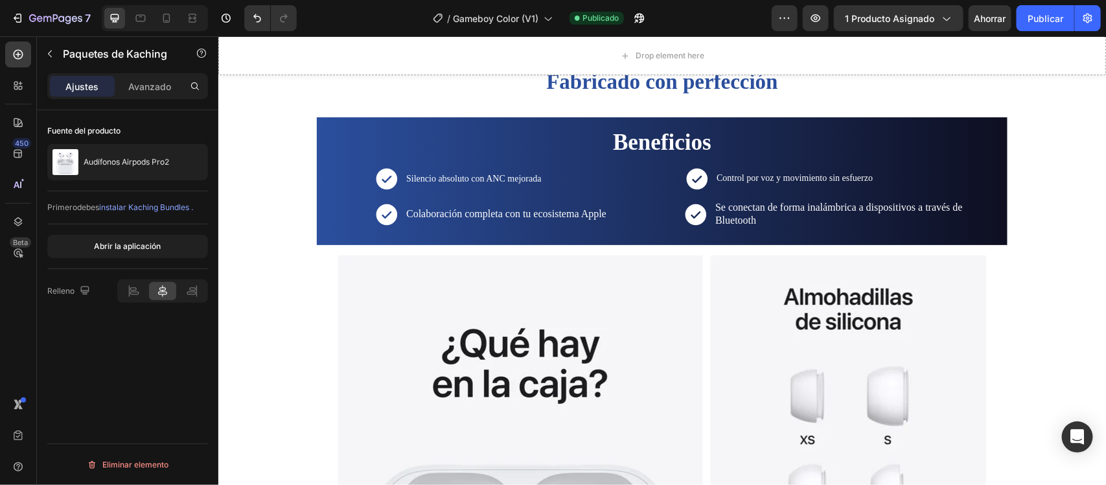
scroll to position [0, 0]
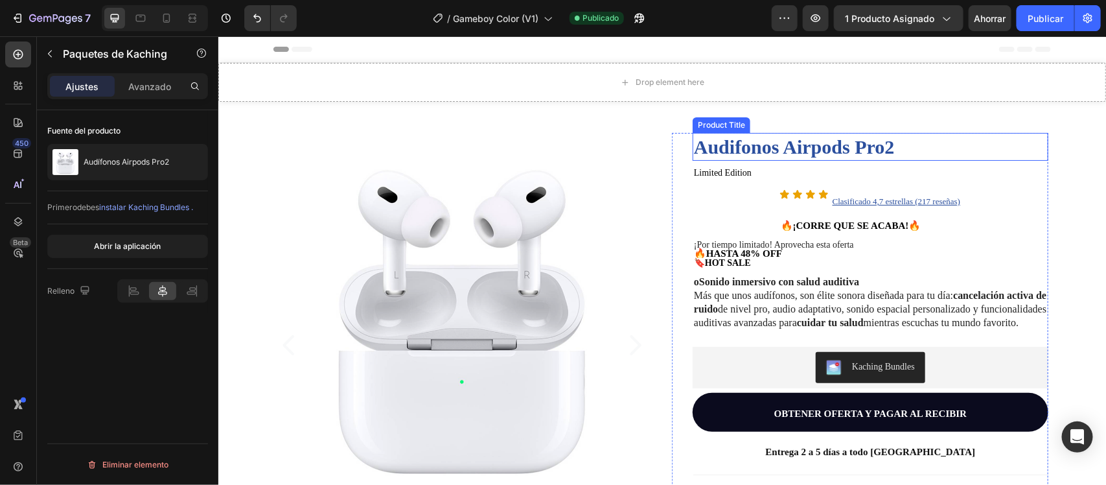
click at [847, 145] on h1 "Audifonos Airpods Pro2" at bounding box center [870, 146] width 356 height 28
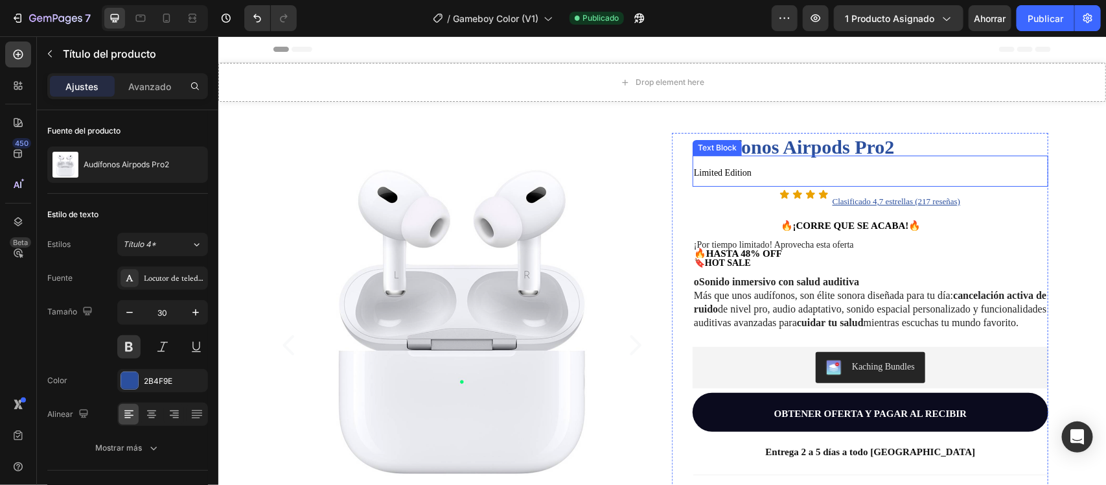
scroll to position [81, 0]
